Goal: Information Seeking & Learning: Understand process/instructions

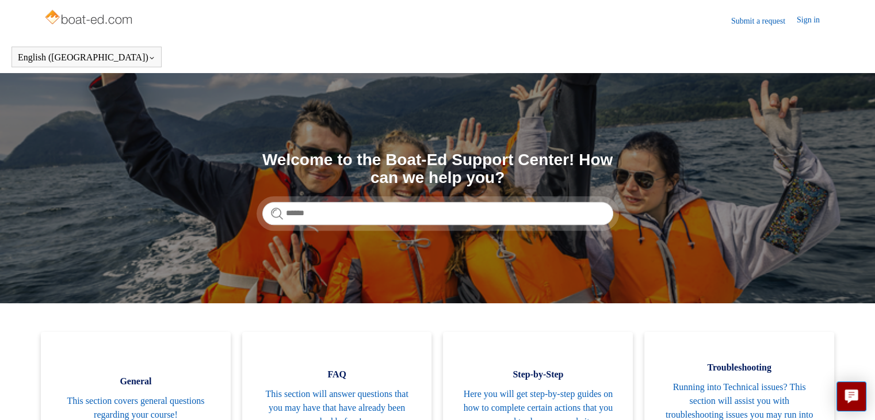
click at [802, 21] on link "Sign in" at bounding box center [814, 21] width 35 height 14
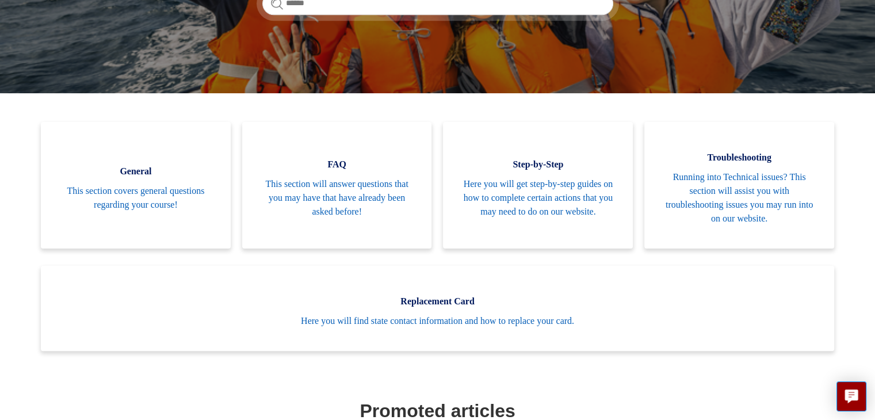
scroll to position [256, 0]
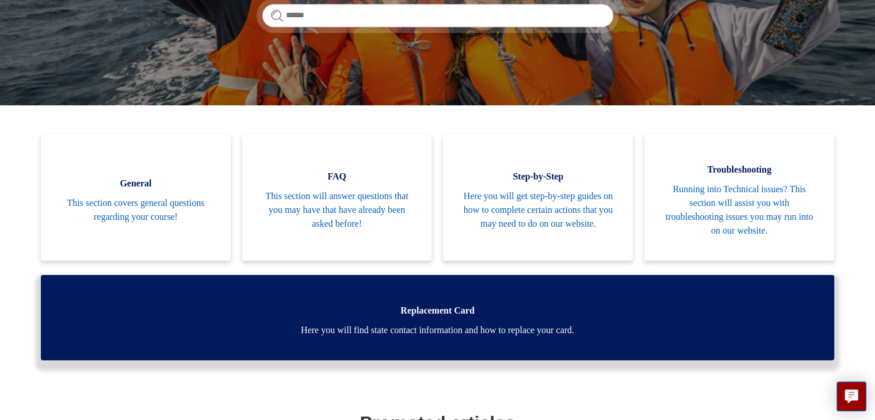
click at [455, 323] on span "Here you will find state contact information and how to replace your card." at bounding box center [437, 330] width 759 height 14
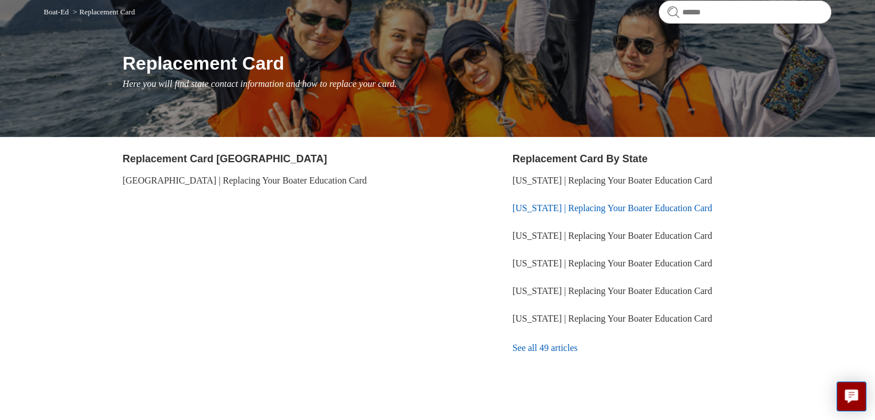
scroll to position [115, 0]
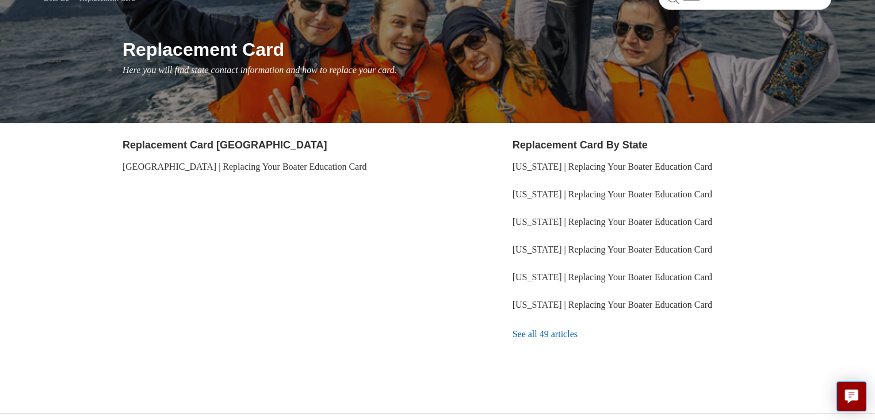
click at [527, 334] on link "See all 49 articles" at bounding box center [672, 334] width 319 height 31
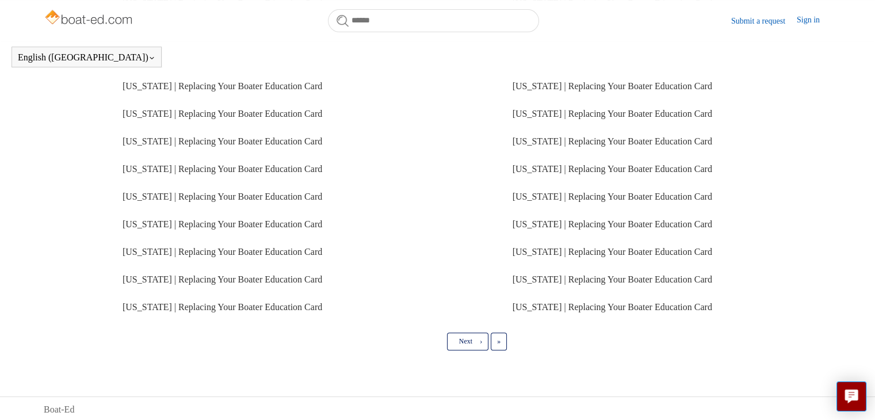
scroll to position [296, 0]
click at [462, 337] on span "Next" at bounding box center [465, 340] width 13 height 8
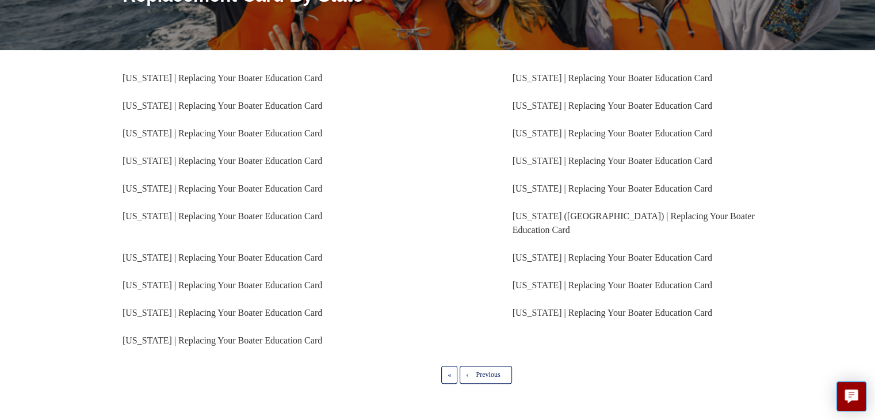
scroll to position [133, 0]
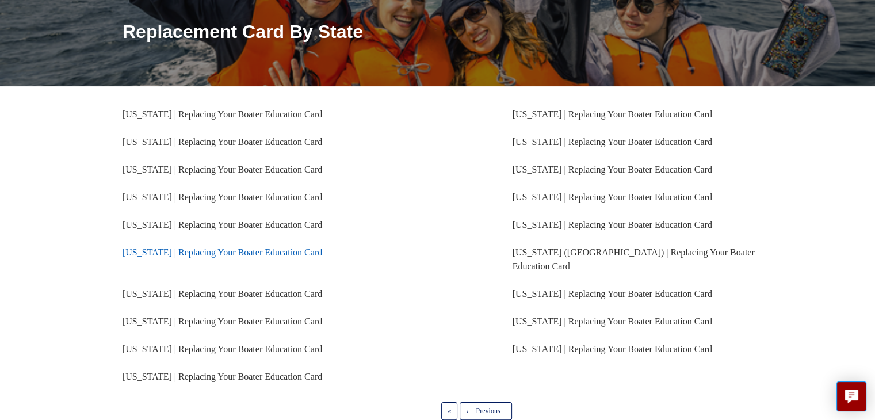
click at [166, 256] on link "[US_STATE] | Replacing Your Boater Education Card" at bounding box center [223, 252] width 200 height 10
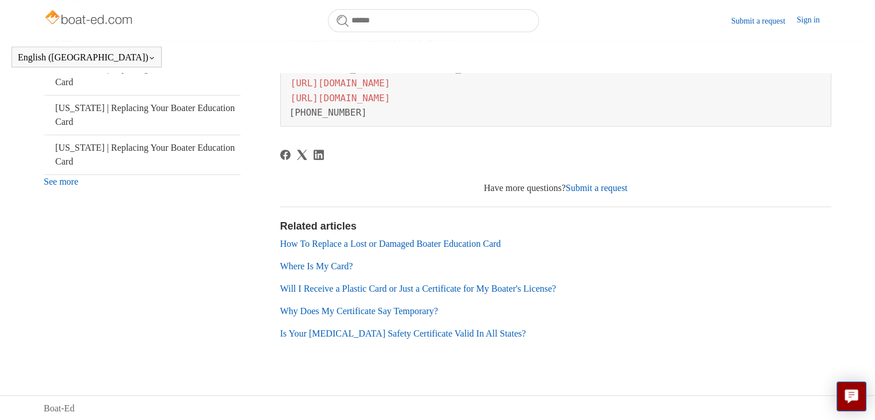
scroll to position [447, 0]
click at [344, 290] on link "Will I Receive a Plastic Card or Just a Certificate for My Boater's License?" at bounding box center [418, 288] width 276 height 10
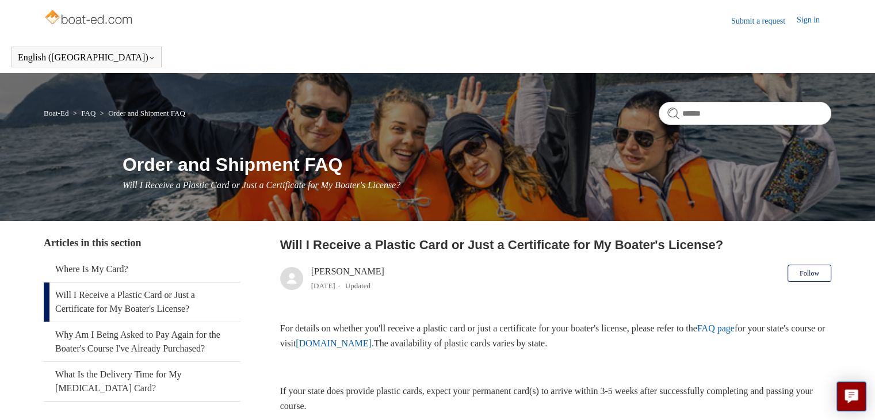
click at [374, 345] on link "[DOMAIN_NAME]." at bounding box center [335, 343] width 78 height 10
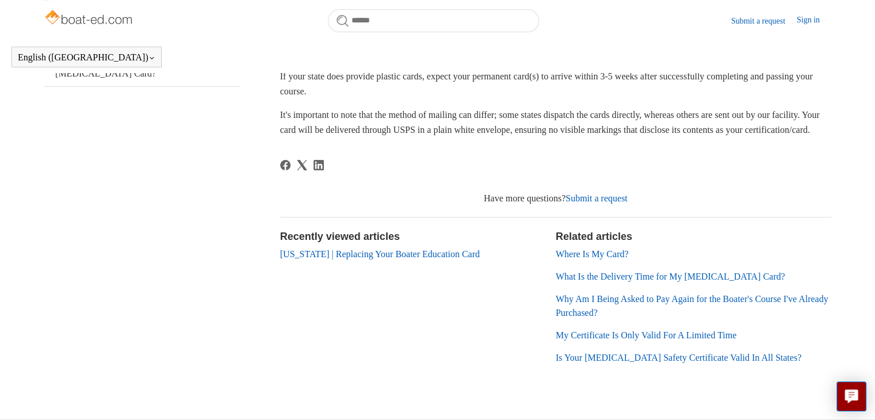
scroll to position [313, 0]
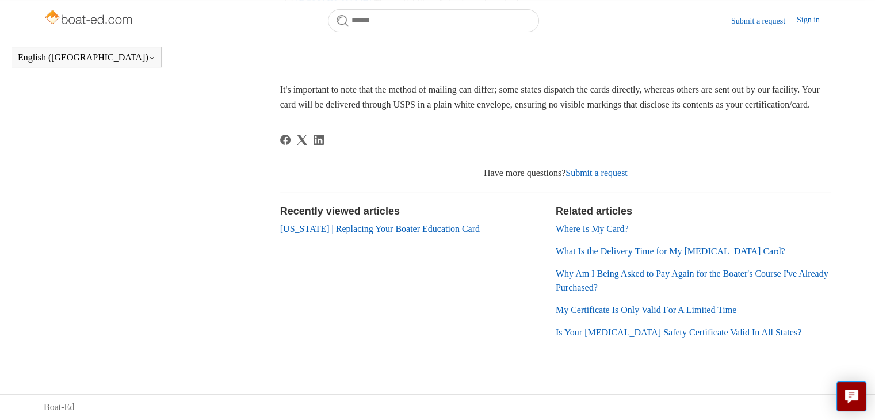
click at [460, 234] on link "[US_STATE] | Replacing Your Boater Education Card" at bounding box center [380, 229] width 200 height 10
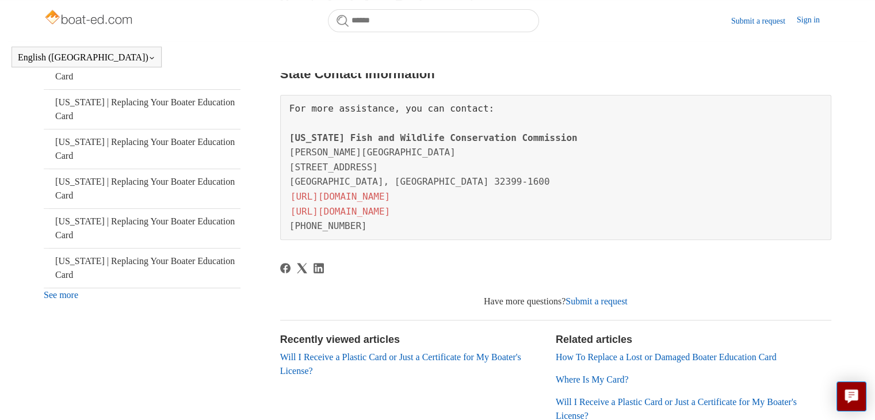
scroll to position [428, 0]
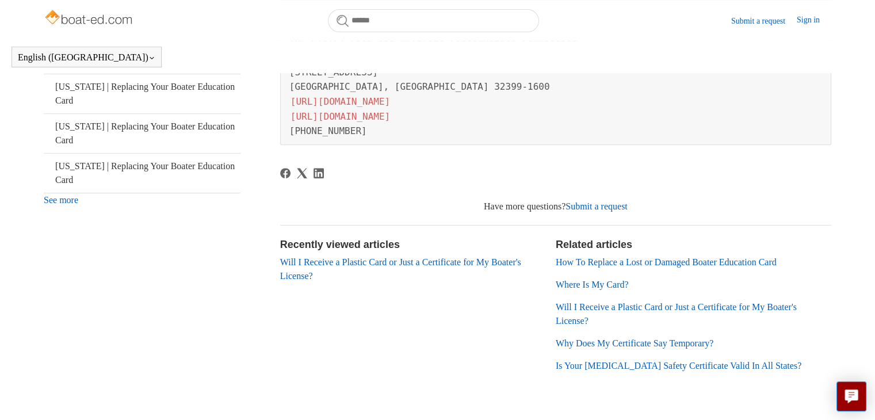
click at [363, 102] on link "[URL][DOMAIN_NAME]" at bounding box center [340, 101] width 102 height 13
